Goal: Feedback & Contribution: Leave review/rating

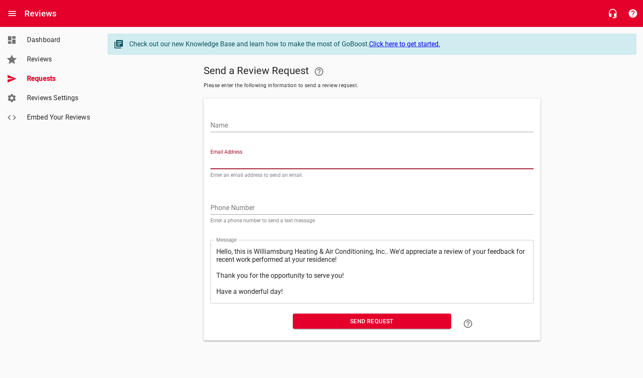
click at [292, 158] on input "Email Address" at bounding box center [371, 162] width 323 height 13
paste input "[EMAIL_ADDRESS][DOMAIN_NAME]"
type input "[EMAIL_ADDRESS][DOMAIN_NAME]"
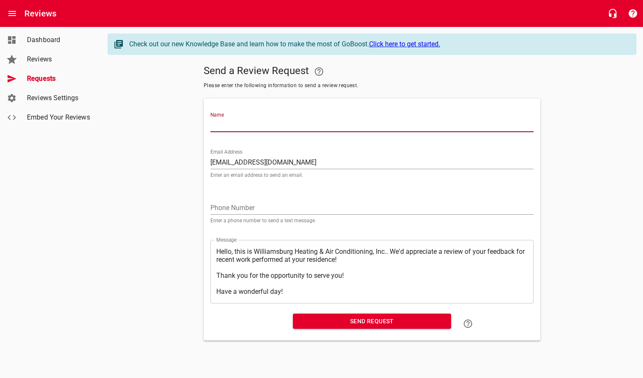
click at [277, 132] on input "Name" at bounding box center [371, 125] width 323 height 13
type input "[PERSON_NAME]"
click at [320, 321] on span "Send Request" at bounding box center [372, 321] width 145 height 11
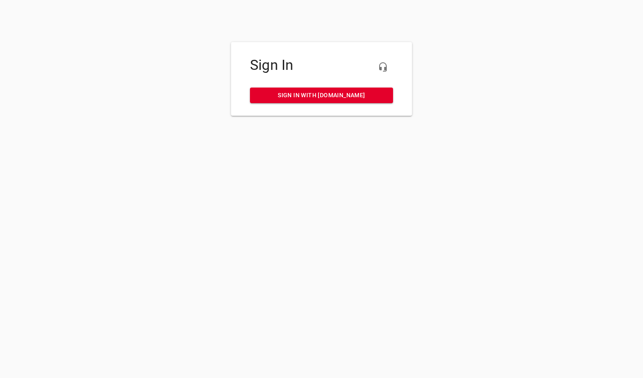
click at [301, 93] on span "Sign in with my.rheem.com" at bounding box center [322, 95] width 130 height 11
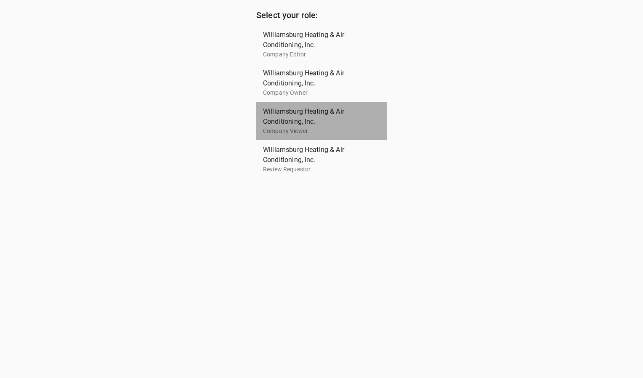
click at [296, 118] on span "Williamsburg Heating & Air Conditioning, Inc." at bounding box center [318, 117] width 110 height 20
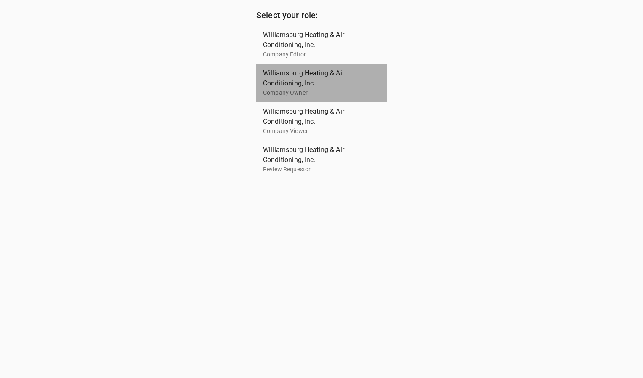
click at [303, 84] on span "Williamsburg Heating & Air Conditioning, Inc." at bounding box center [318, 78] width 110 height 20
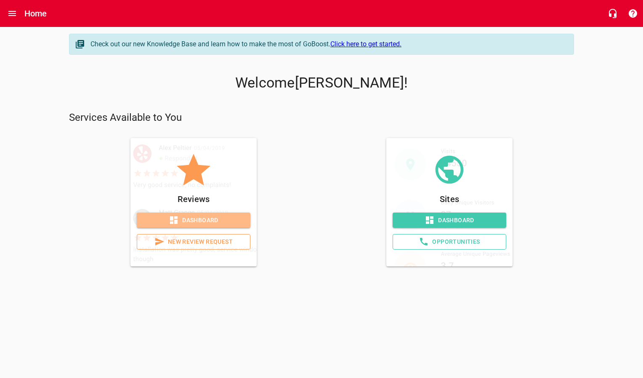
click at [176, 222] on icon at bounding box center [174, 220] width 8 height 8
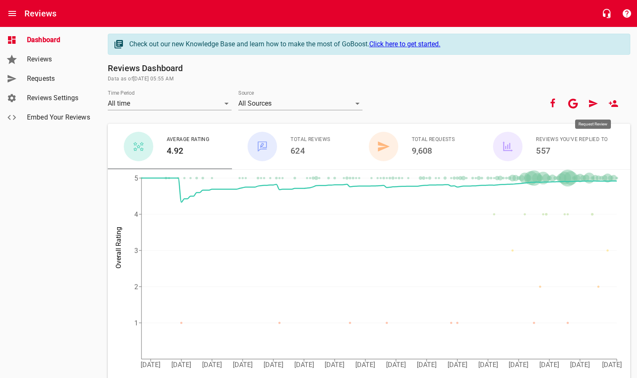
click at [591, 106] on icon at bounding box center [593, 104] width 9 height 8
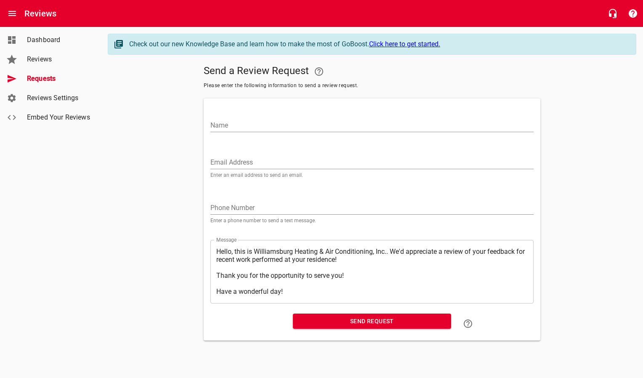
click at [337, 159] on input "Email Address" at bounding box center [371, 162] width 323 height 13
paste input "[EMAIL_ADDRESS][DOMAIN_NAME]"
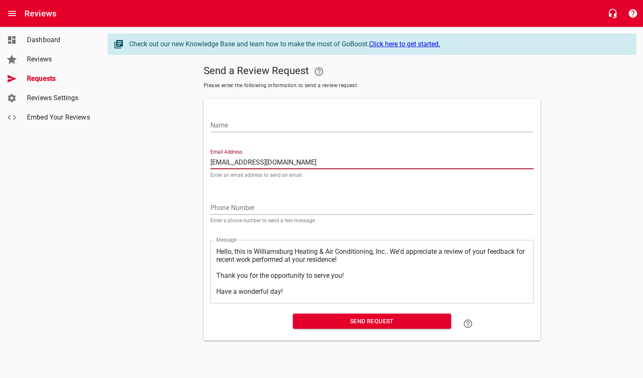
type input "[EMAIL_ADDRESS][DOMAIN_NAME]"
click at [324, 132] on div "Name" at bounding box center [372, 120] width 330 height 37
click at [321, 130] on input "Name" at bounding box center [371, 125] width 323 height 13
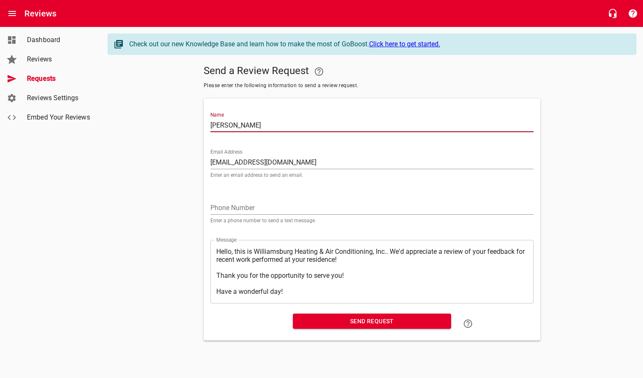
type input "[PERSON_NAME]"
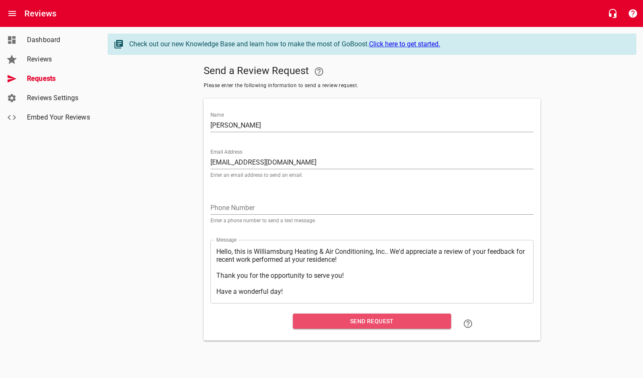
click at [328, 321] on span "Send Request" at bounding box center [372, 321] width 145 height 11
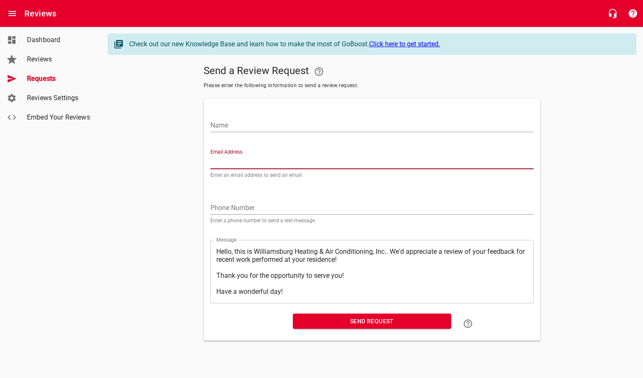
click at [222, 159] on input "Email Address" at bounding box center [371, 162] width 323 height 13
paste input "[EMAIL_ADDRESS][PERSON_NAME][DOMAIN_NAME]"
type input "[EMAIL_ADDRESS][PERSON_NAME][DOMAIN_NAME]"
click at [245, 129] on input "Name" at bounding box center [371, 125] width 323 height 13
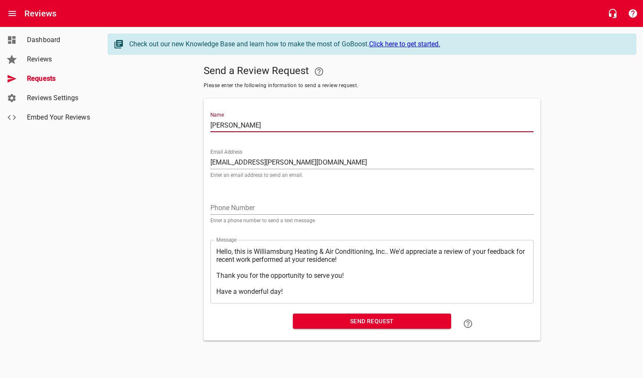
type input "[PERSON_NAME]"
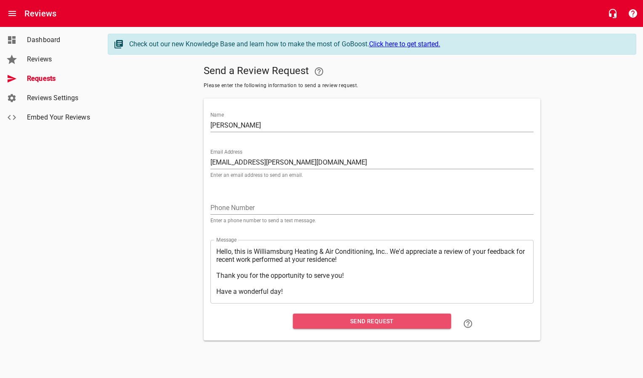
click at [344, 327] on button "Send Request" at bounding box center [372, 322] width 158 height 16
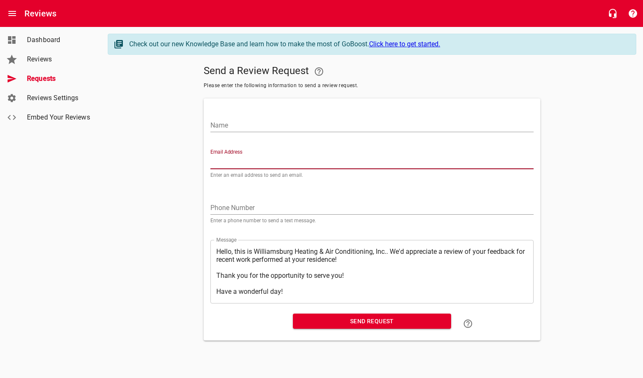
click at [264, 160] on input "Email Address" at bounding box center [371, 162] width 323 height 13
paste input "[PERSON_NAME][EMAIL_ADDRESS][DOMAIN_NAME]"
type input "[PERSON_NAME][EMAIL_ADDRESS][DOMAIN_NAME]"
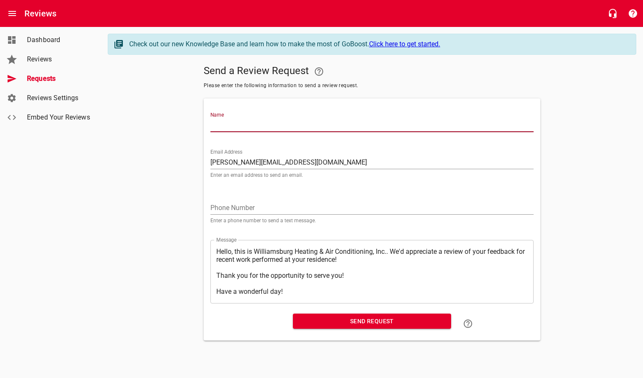
click at [269, 126] on input "Name" at bounding box center [371, 125] width 323 height 13
type input "[PERSON_NAME]"
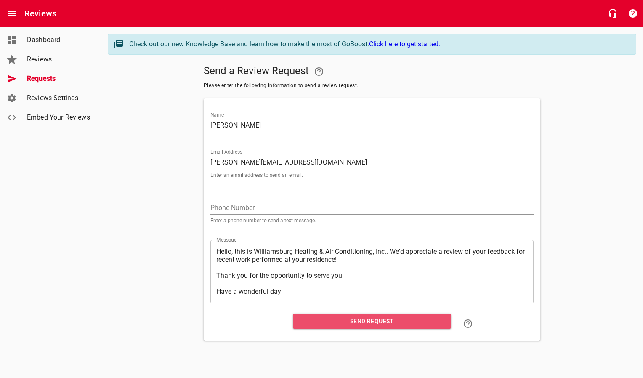
click at [321, 325] on span "Send Request" at bounding box center [372, 321] width 145 height 11
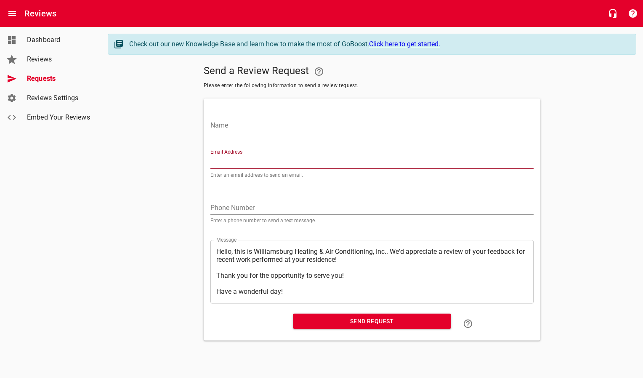
click at [225, 162] on input "Email Address" at bounding box center [371, 162] width 323 height 13
paste input "[EMAIL_ADDRESS][DOMAIN_NAME]"
type input "[EMAIL_ADDRESS][DOMAIN_NAME]"
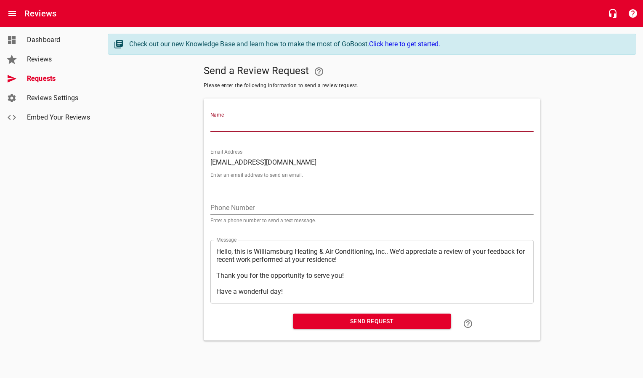
click at [240, 127] on input "Name" at bounding box center [371, 125] width 323 height 13
click at [278, 119] on input "[PERSON_NAME]" at bounding box center [371, 125] width 323 height 13
type input "[PERSON_NAME]"
click at [326, 322] on span "Send Request" at bounding box center [372, 321] width 145 height 11
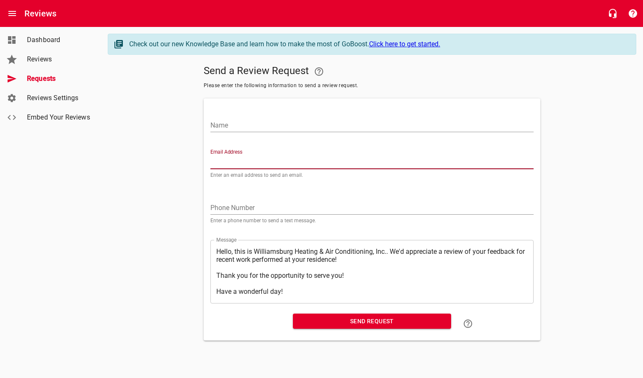
click at [245, 158] on input "Email Address" at bounding box center [371, 162] width 323 height 13
paste input "[EMAIL_ADDRESS][DOMAIN_NAME]"
type input "[EMAIL_ADDRESS][DOMAIN_NAME]"
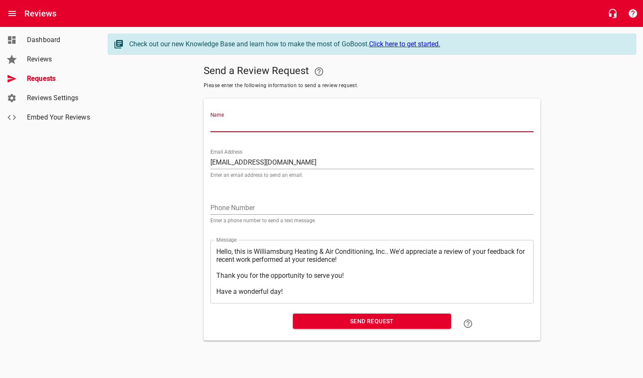
click at [259, 120] on input "Name" at bounding box center [371, 125] width 323 height 13
type input "[PERSON_NAME]"
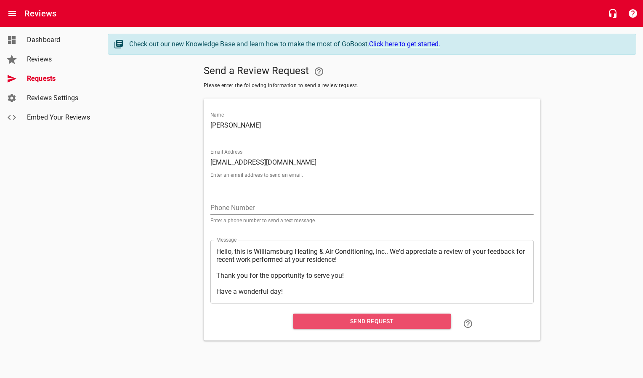
click at [363, 327] on button "Send Request" at bounding box center [372, 322] width 158 height 16
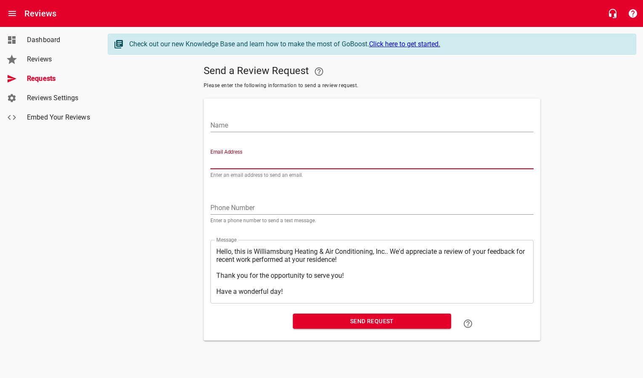
click at [321, 163] on input "Email Address" at bounding box center [371, 162] width 323 height 13
paste input "[EMAIL_ADDRESS][DOMAIN_NAME]"
type input "[EMAIL_ADDRESS][DOMAIN_NAME]"
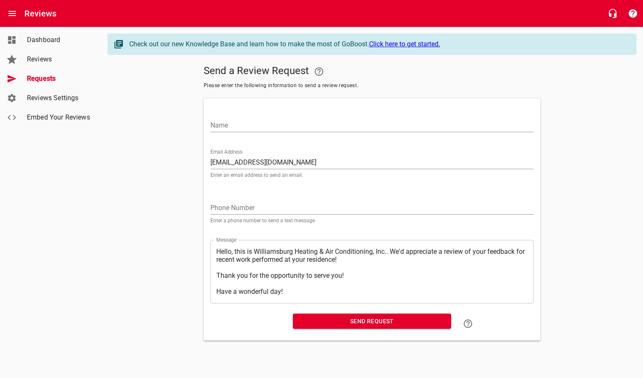
click at [317, 114] on div "Name" at bounding box center [371, 122] width 323 height 20
click at [314, 127] on input "Name" at bounding box center [371, 125] width 323 height 13
type input "[PERSON_NAME]"
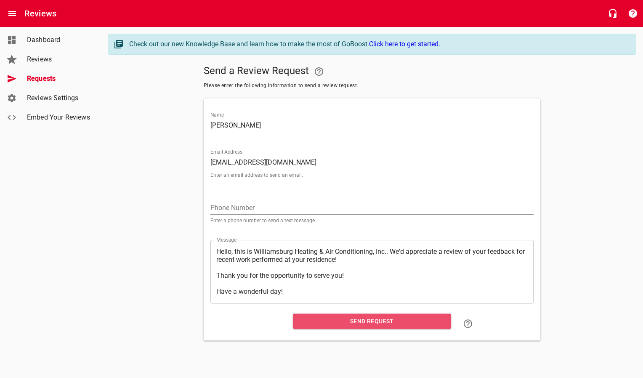
click at [319, 320] on span "Send Request" at bounding box center [372, 321] width 145 height 11
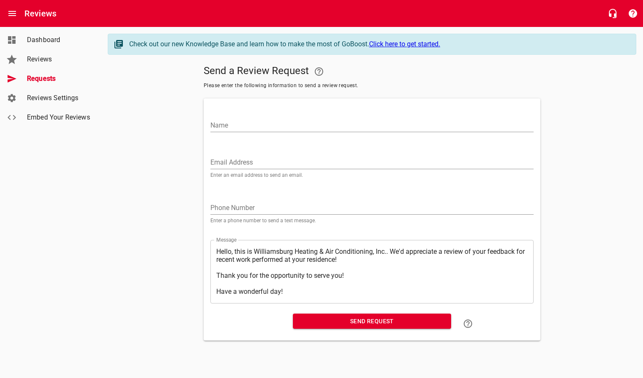
click at [238, 161] on input "Email Address" at bounding box center [371, 162] width 323 height 13
paste input "[EMAIL_ADDRESS][DOMAIN_NAME]"
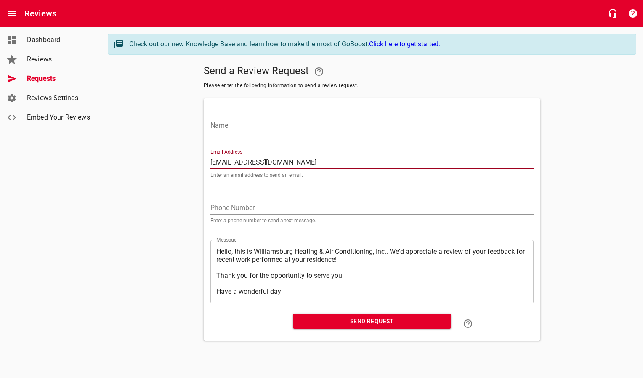
type input "[EMAIL_ADDRESS][DOMAIN_NAME]"
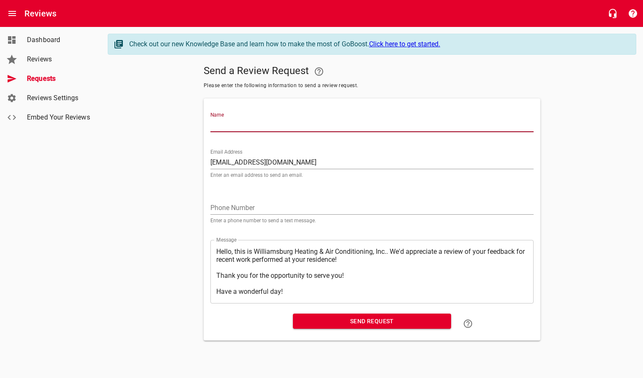
click at [244, 124] on input "Name" at bounding box center [371, 125] width 323 height 13
type input "[PERSON_NAME]"
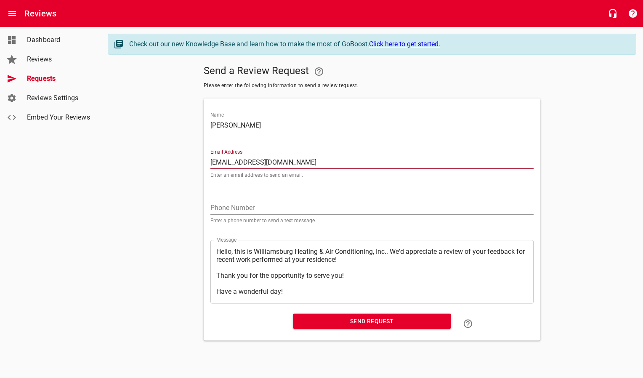
click at [345, 324] on span "Send Request" at bounding box center [372, 321] width 145 height 11
click at [244, 163] on input "Email Address" at bounding box center [371, 162] width 323 height 13
paste input "[EMAIL_ADDRESS][DOMAIN_NAME]"
type input "[EMAIL_ADDRESS][DOMAIN_NAME]"
click at [254, 128] on input "Name" at bounding box center [371, 125] width 323 height 13
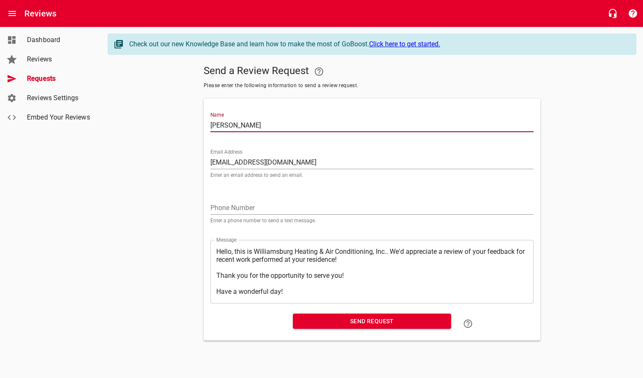
type input "[PERSON_NAME]"
click at [306, 326] on span "Send Request" at bounding box center [372, 321] width 145 height 11
